Goal: Information Seeking & Learning: Learn about a topic

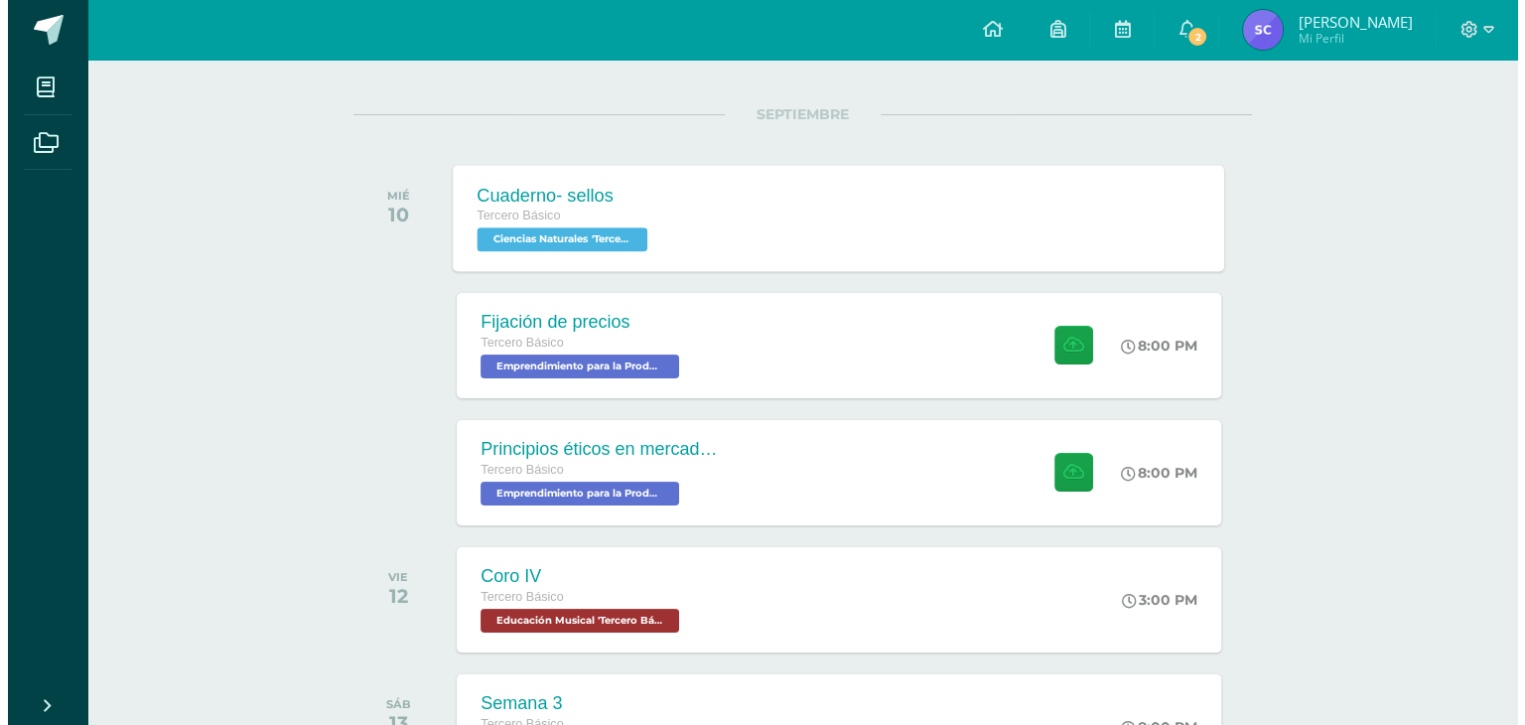
scroll to position [236, 0]
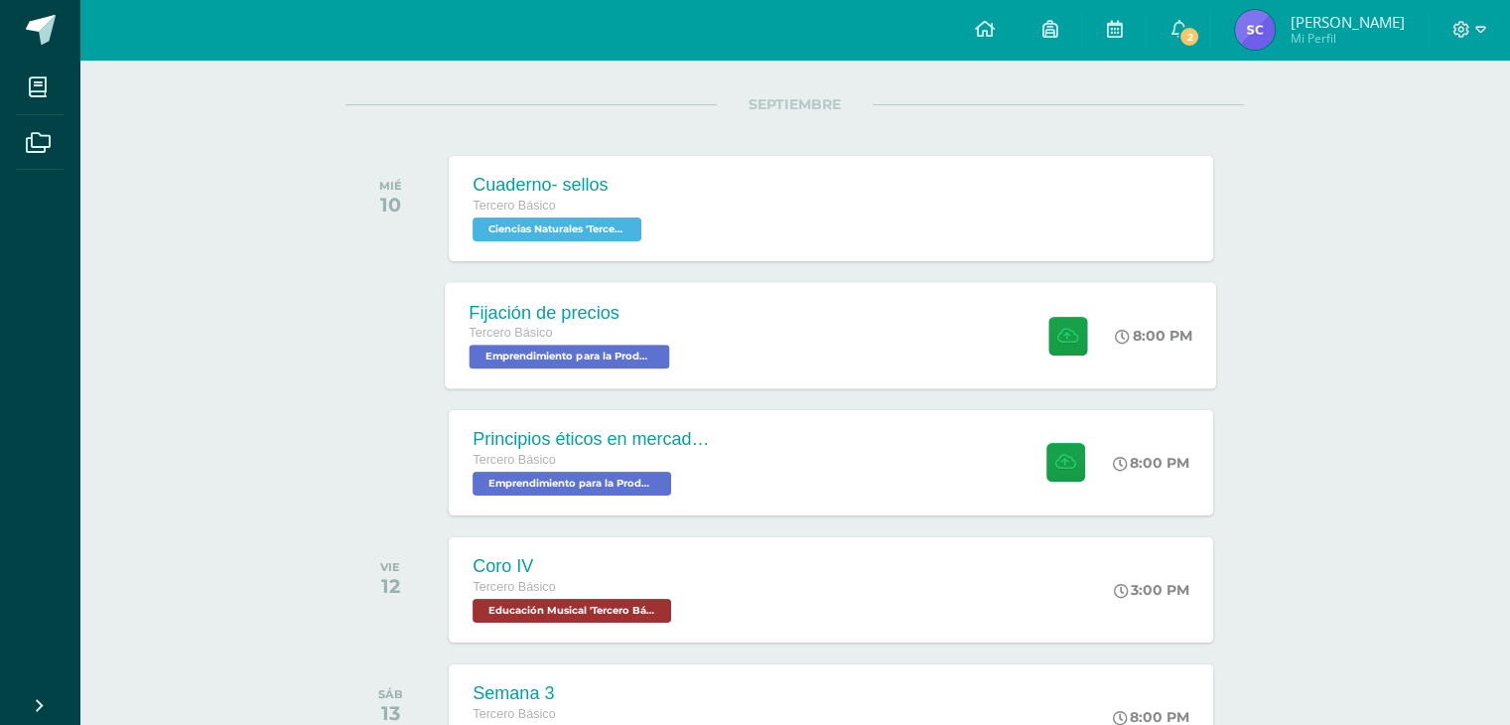
click at [568, 374] on div "Fijación de precios Tercero Básico Emprendimiento para la Productividad 'Tercer…" at bounding box center [572, 335] width 253 height 106
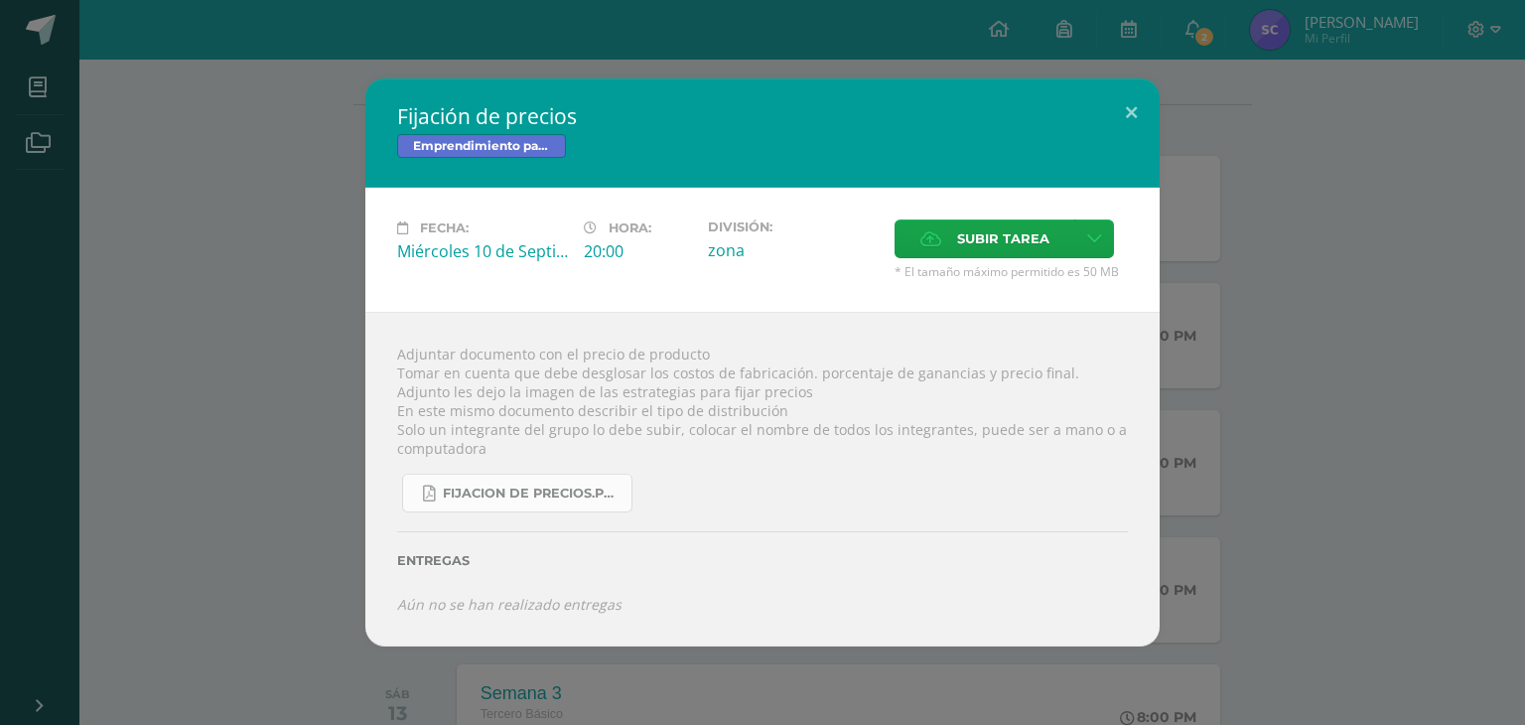
click at [521, 488] on span "fijacion de precios.pdf" at bounding box center [532, 494] width 179 height 16
click at [1133, 106] on button at bounding box center [1131, 112] width 57 height 68
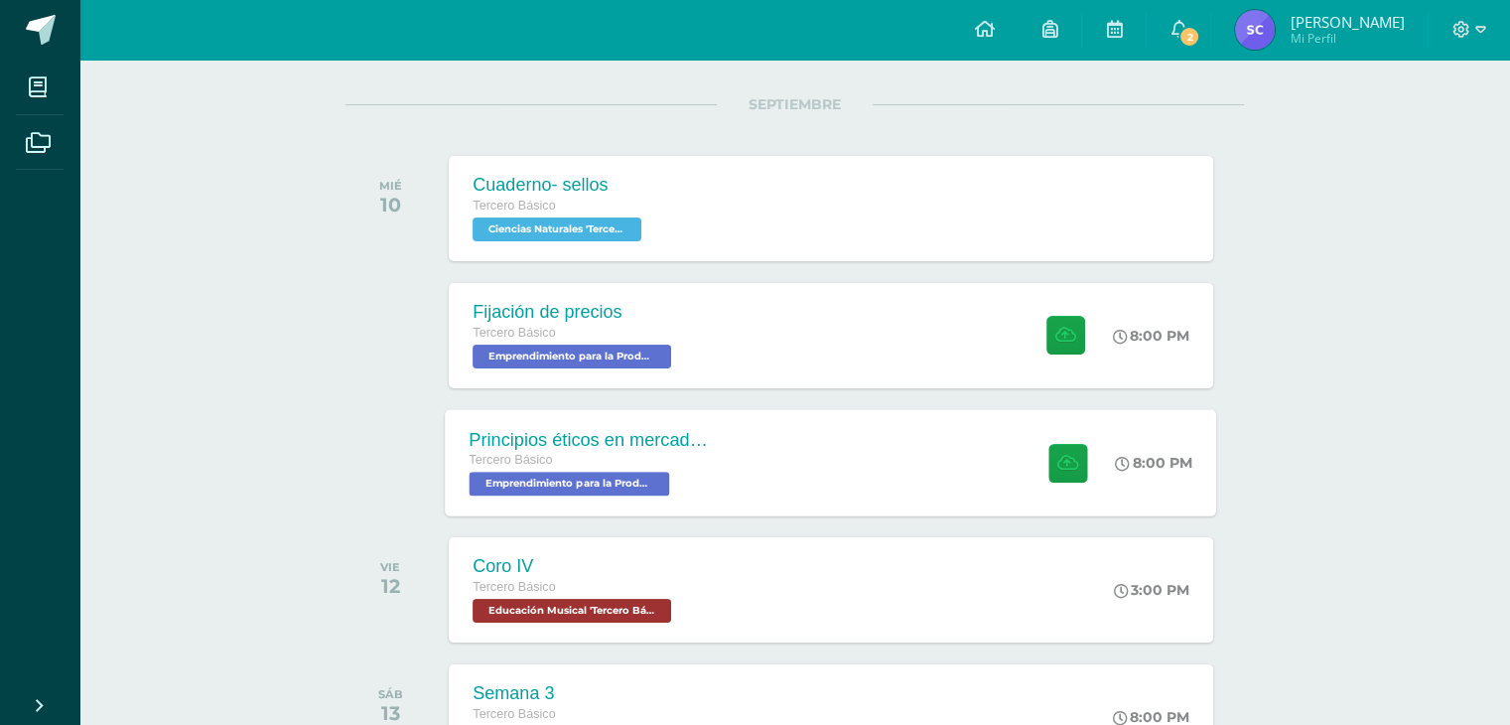
click at [681, 415] on div "Principios éticos en mercadotecnia y publicidad Tercero Básico Emprendimiento p…" at bounding box center [590, 462] width 289 height 106
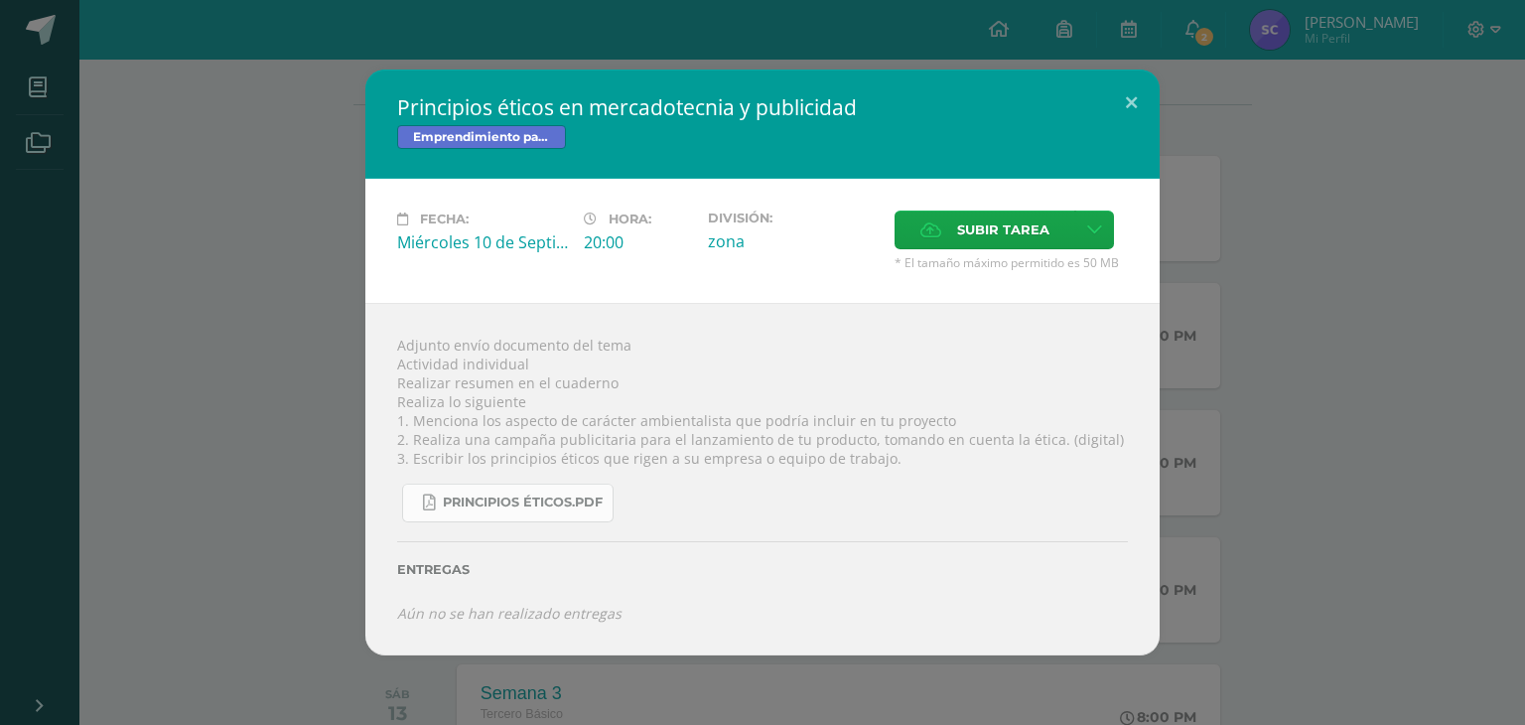
click at [568, 514] on link "Principios éticos.pdf" at bounding box center [507, 503] width 211 height 39
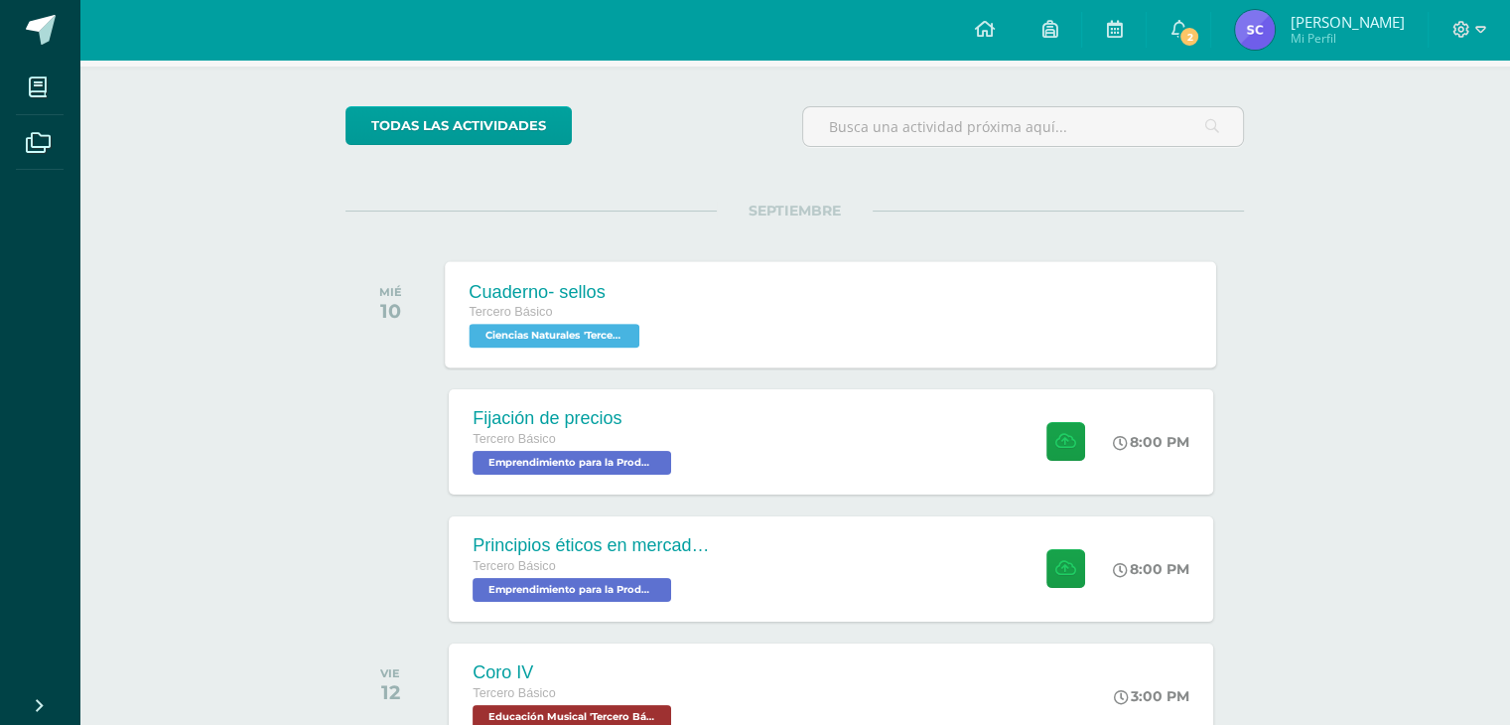
scroll to position [131, 0]
click at [1180, 47] on link "2" at bounding box center [1179, 30] width 64 height 60
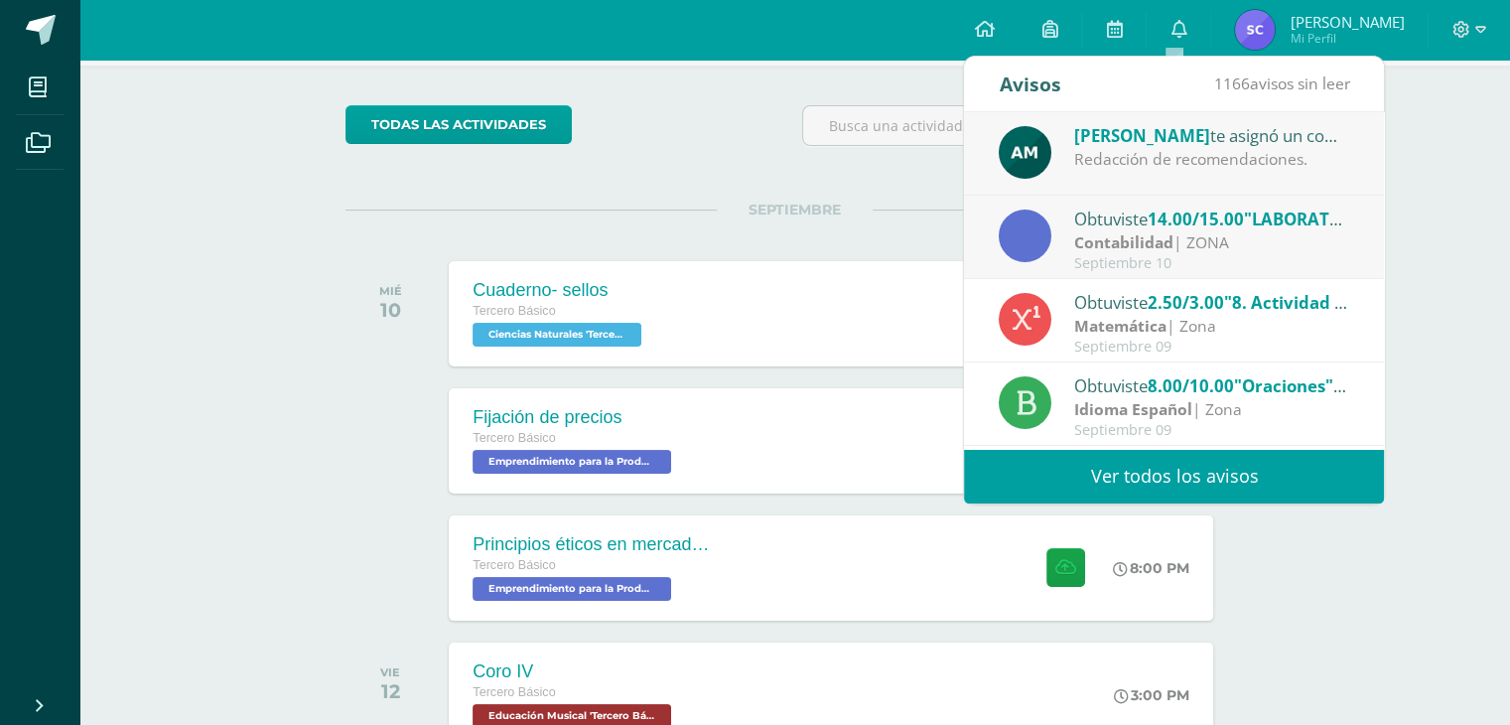
click at [1208, 161] on div "Redacción de recomendaciones." at bounding box center [1212, 159] width 276 height 23
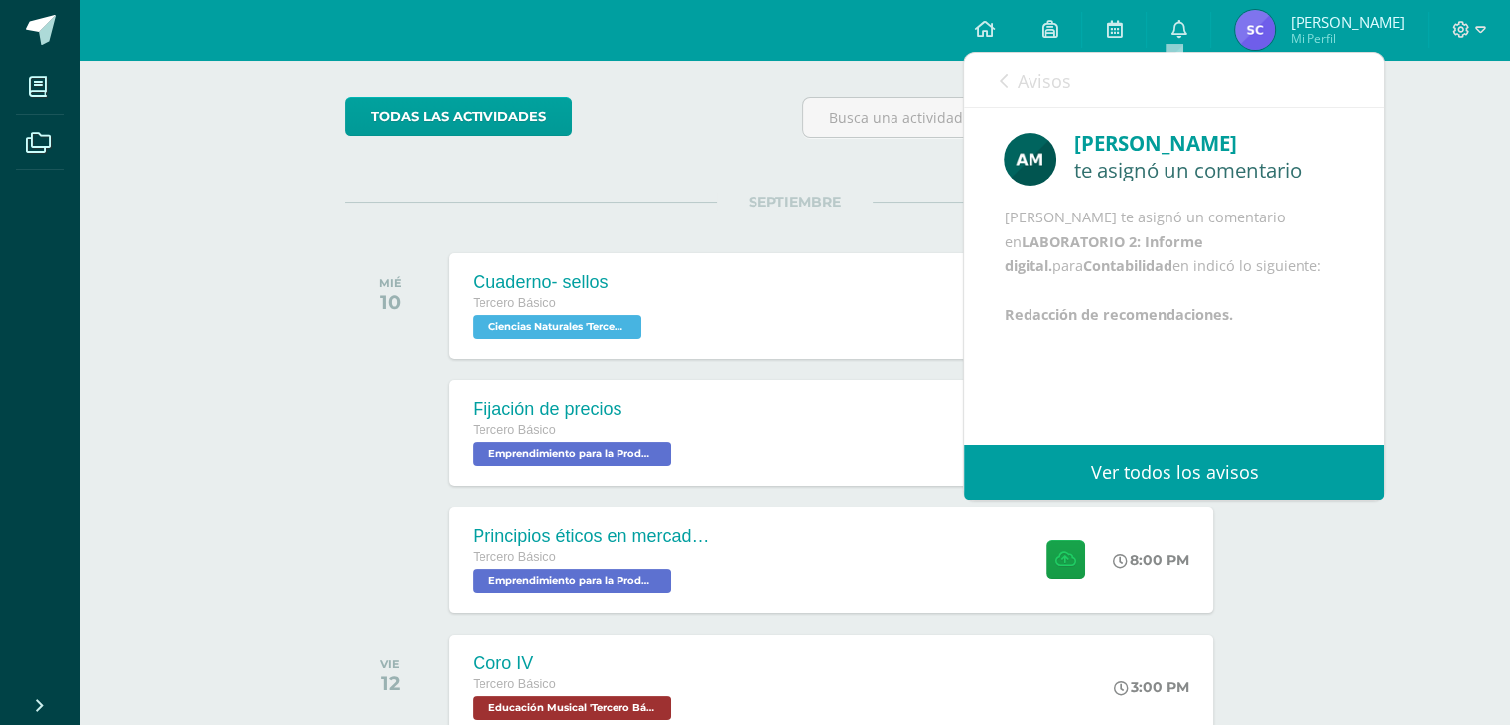
scroll to position [147, 0]
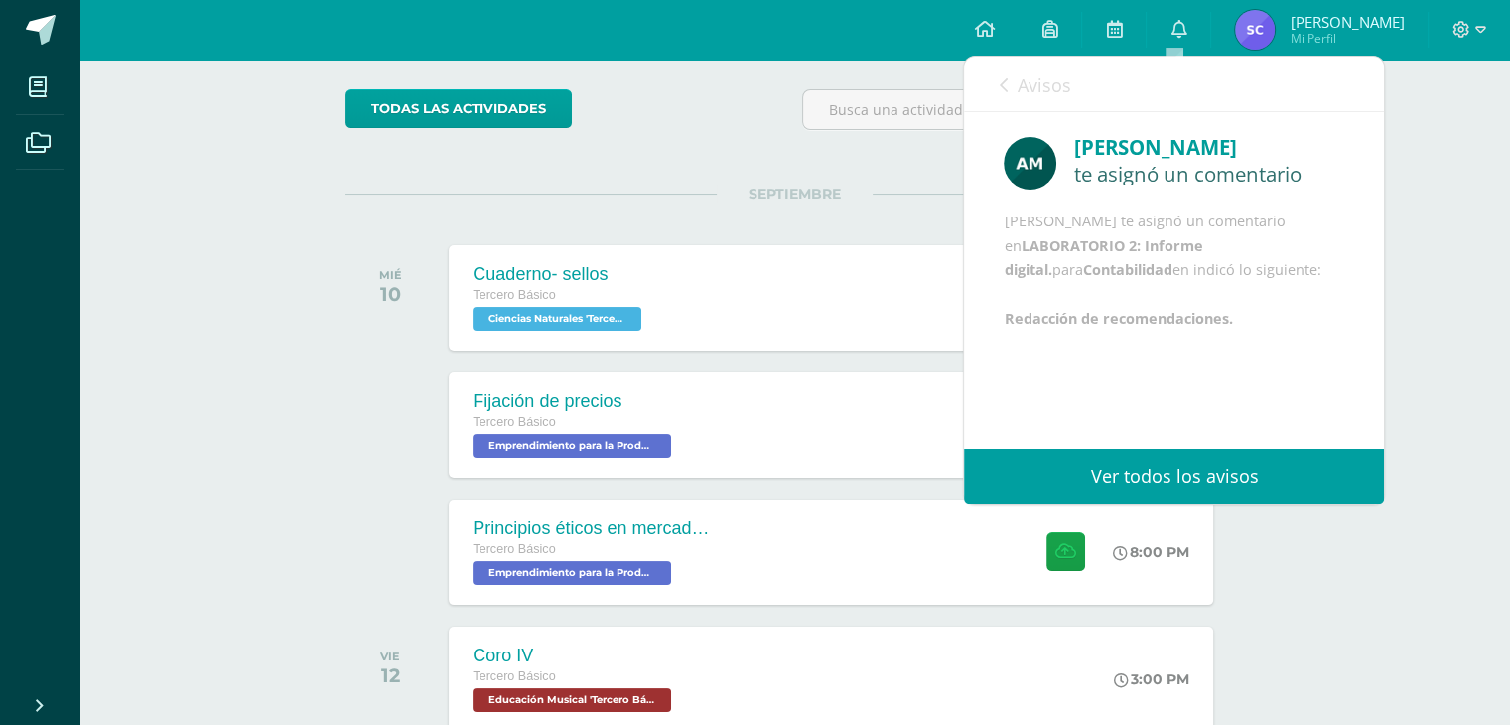
click at [1040, 85] on span "Avisos" at bounding box center [1044, 85] width 54 height 24
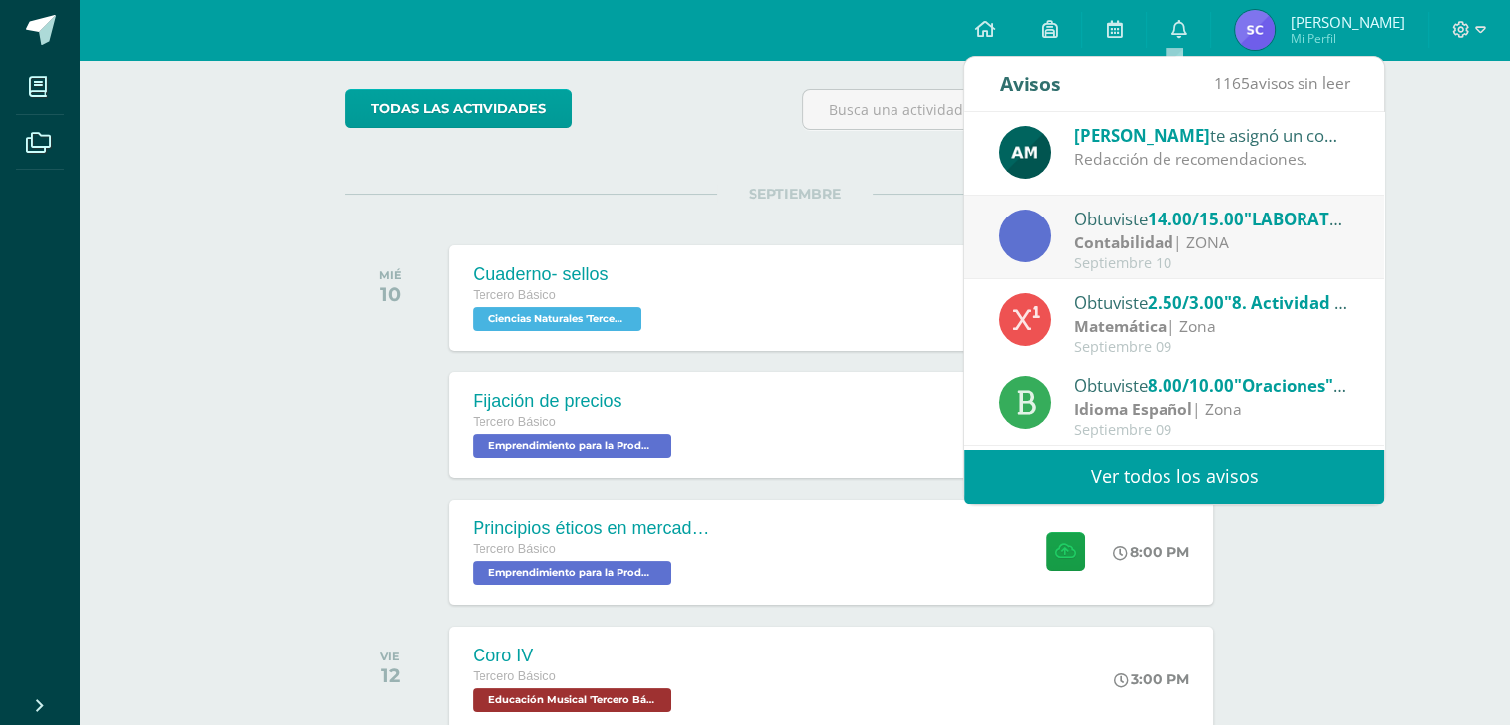
click at [1124, 245] on strong "Contabilidad" at bounding box center [1123, 242] width 99 height 22
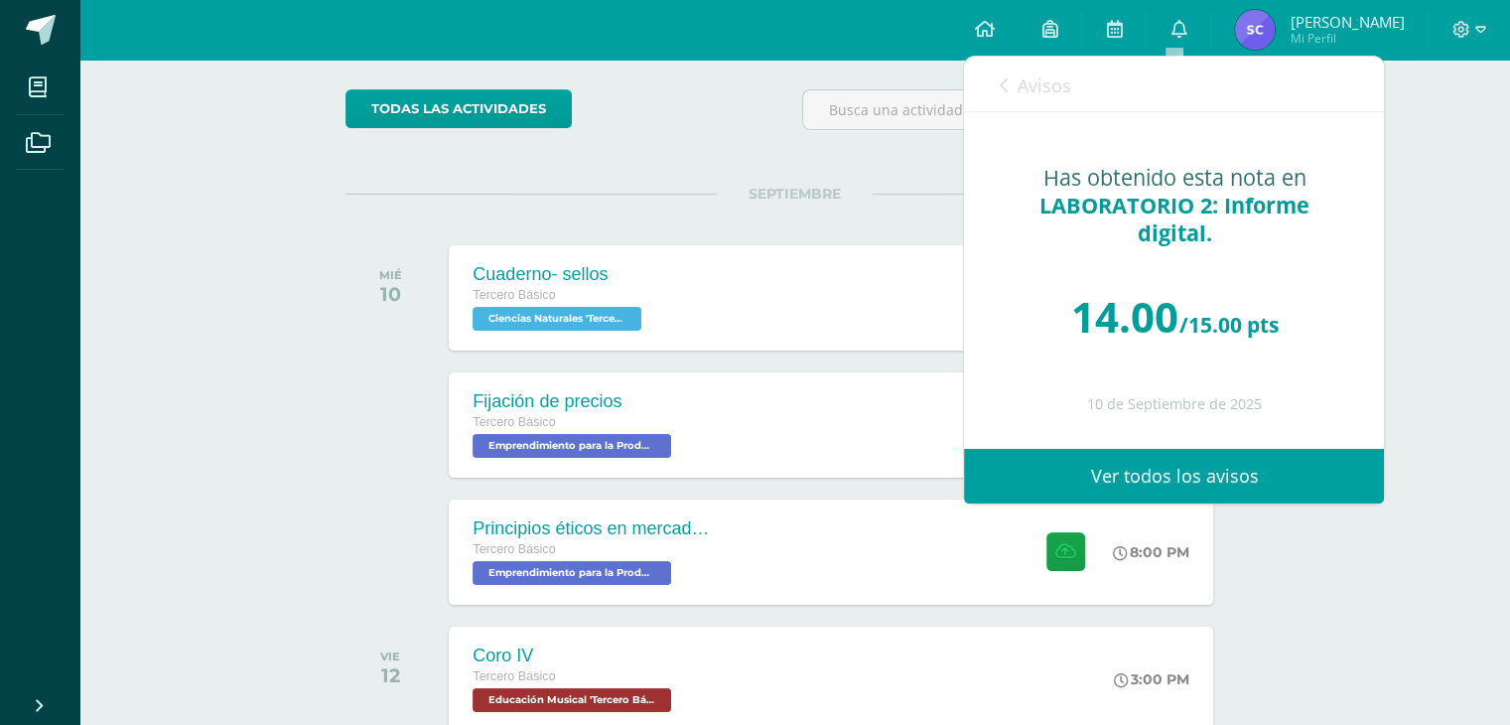
click at [1019, 63] on link "Avisos" at bounding box center [1034, 85] width 71 height 57
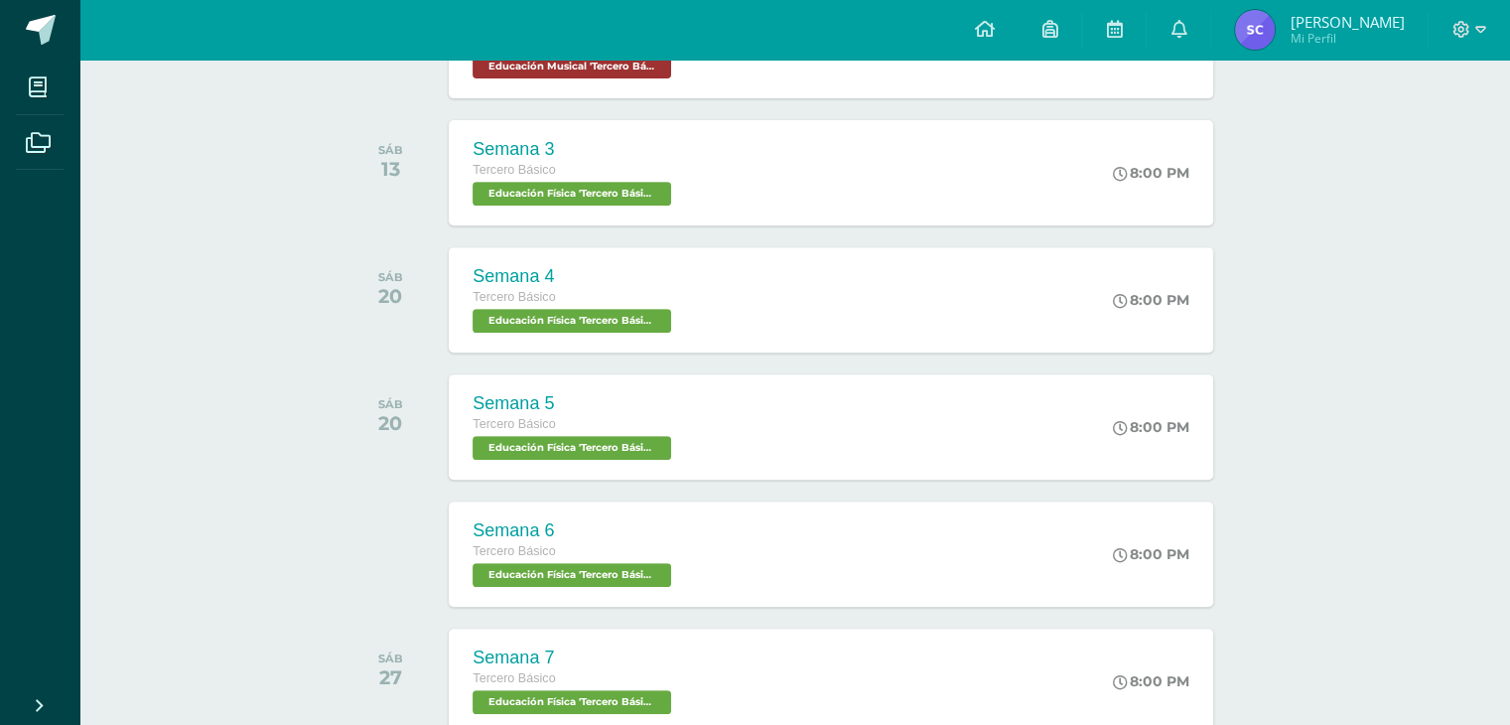
scroll to position [1109, 0]
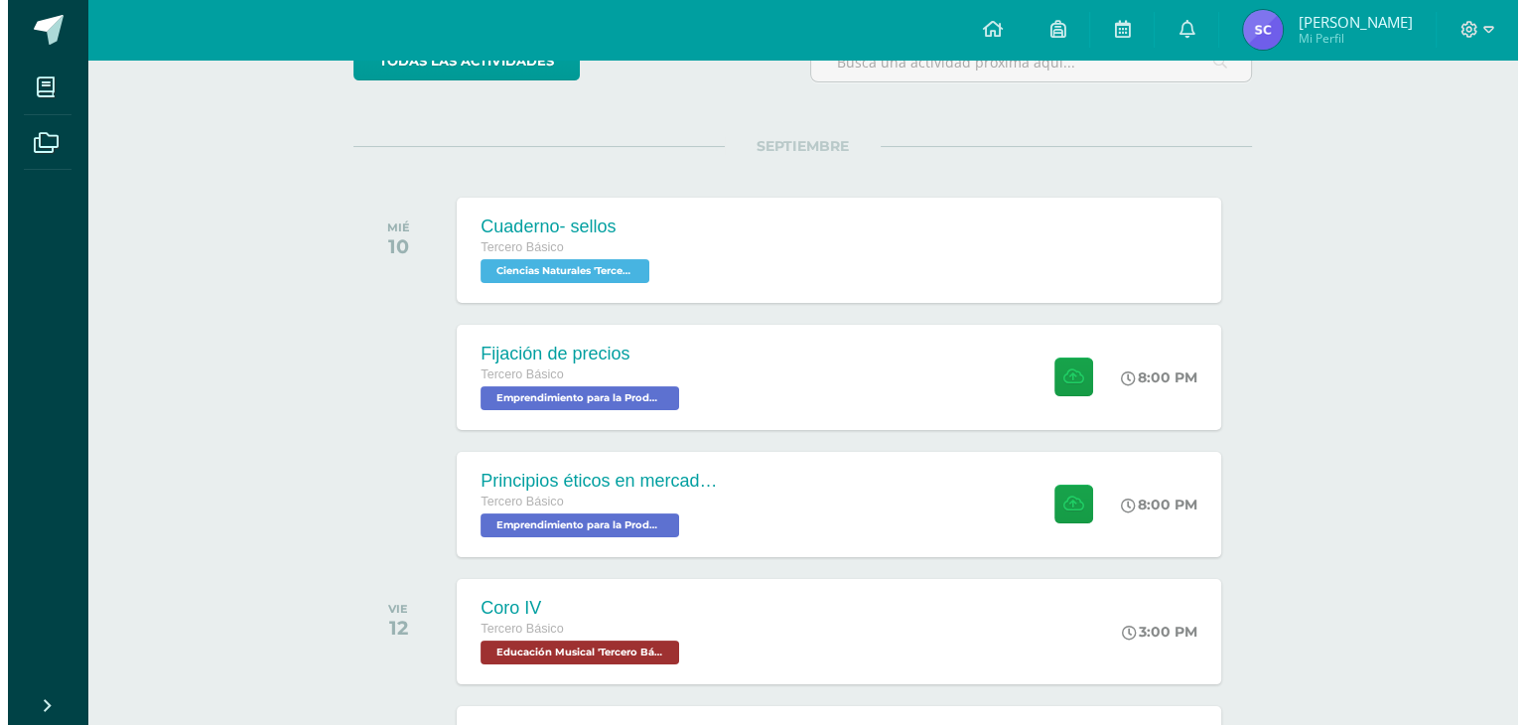
scroll to position [175, 0]
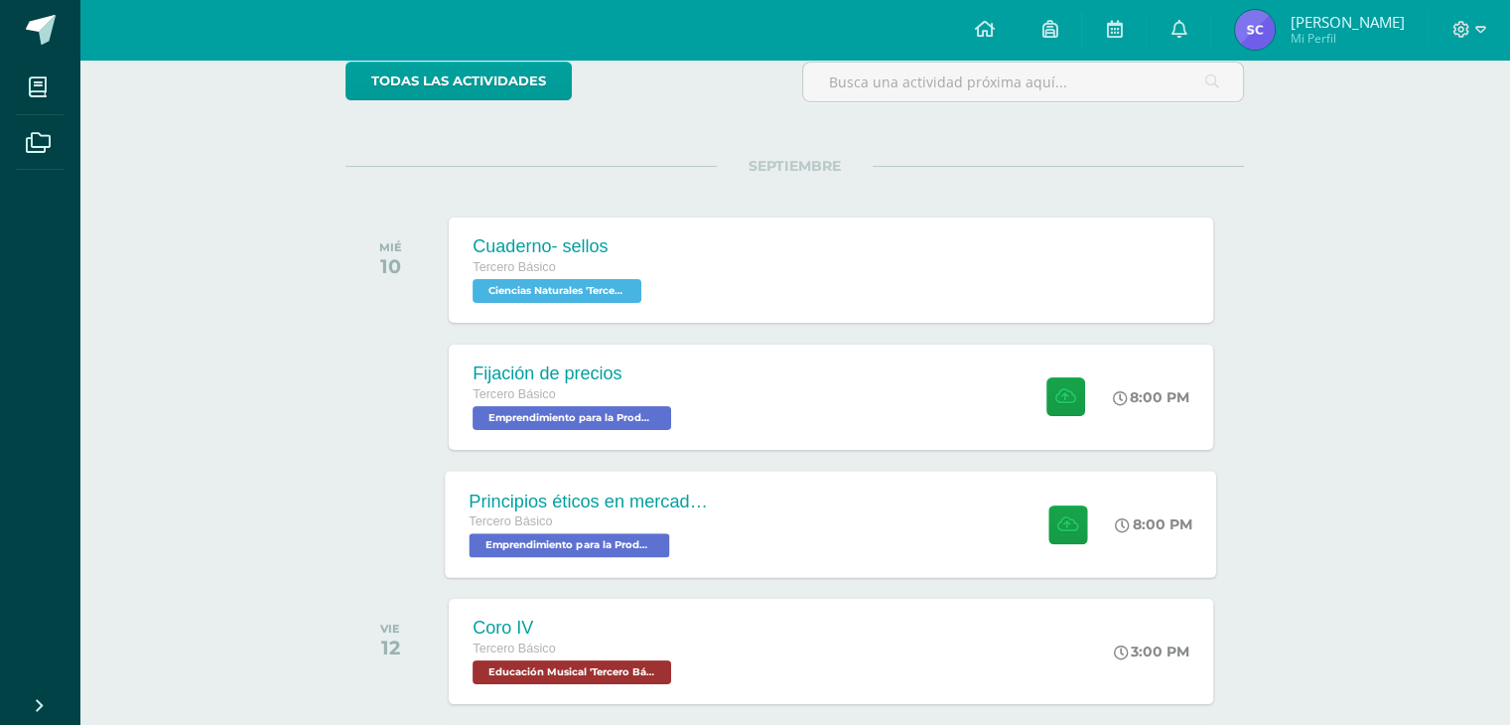
click at [544, 552] on span "Emprendimiento para la Productividad 'Tercero Básico A'" at bounding box center [570, 545] width 201 height 24
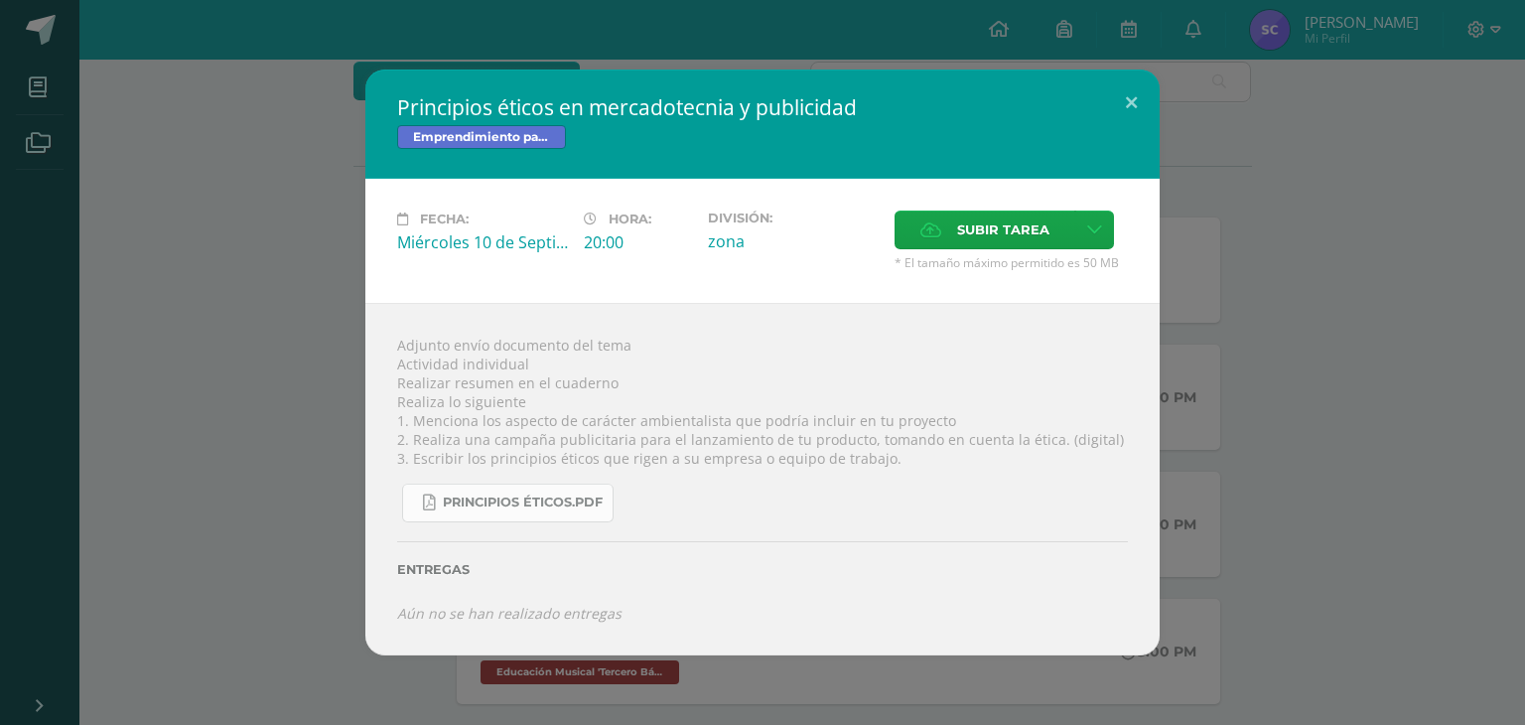
click at [501, 495] on span "Principios éticos.pdf" at bounding box center [523, 502] width 160 height 16
click at [1147, 86] on button at bounding box center [1131, 104] width 57 height 68
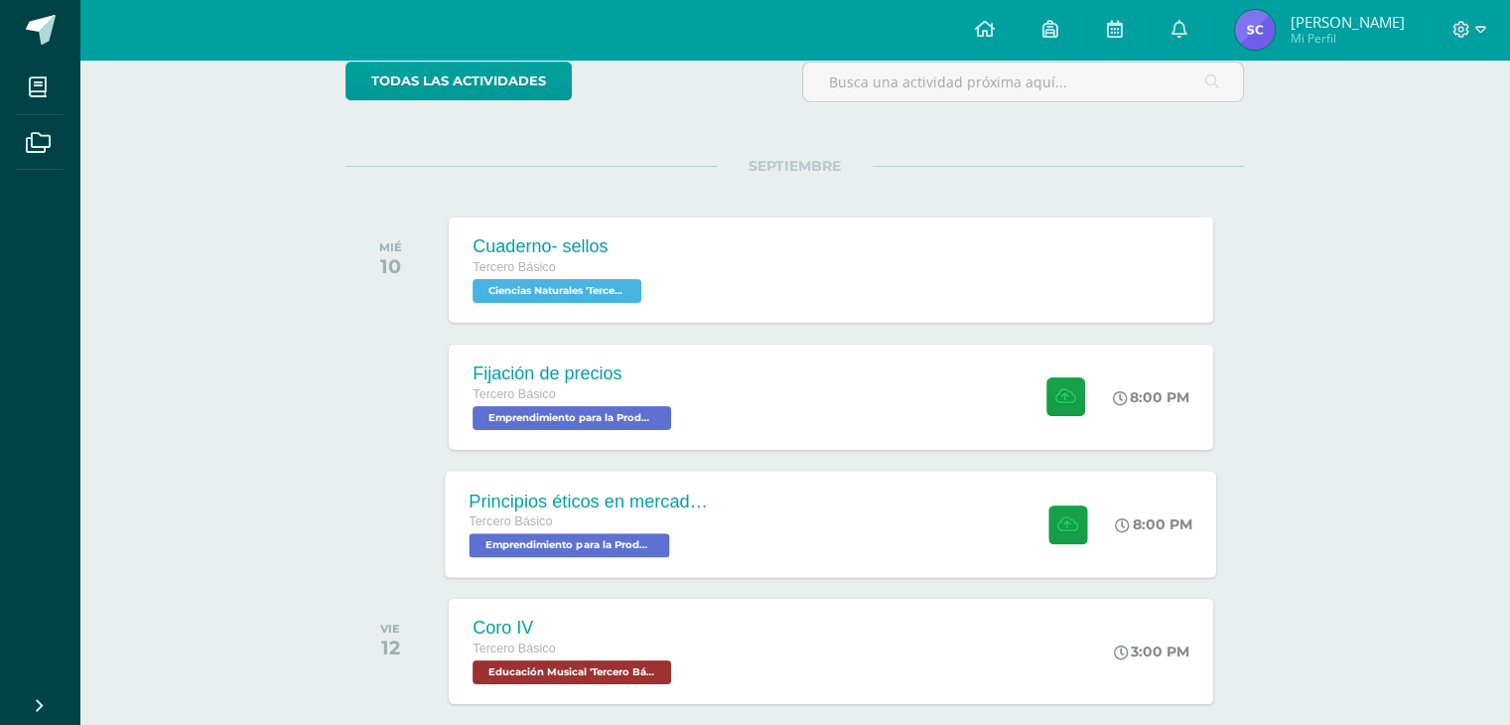
click at [532, 514] on span "Tercero Básico" at bounding box center [511, 521] width 83 height 14
